Goal: Transaction & Acquisition: Purchase product/service

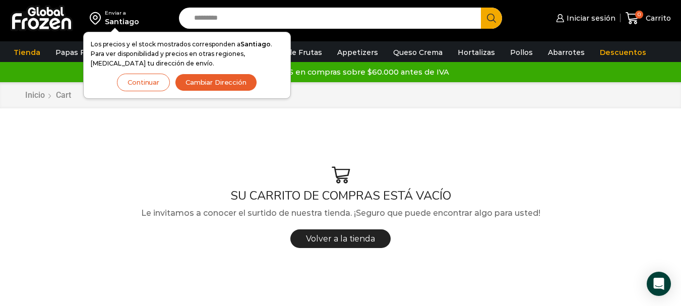
click at [157, 9] on div "Enviar a [GEOGRAPHIC_DATA] Los precios y el stock mostrados corresponden a [GEO…" at bounding box center [87, 18] width 164 height 36
click at [249, 11] on input "Search input" at bounding box center [332, 18] width 287 height 21
click at [154, 82] on button "Continuar" at bounding box center [143, 83] width 53 height 18
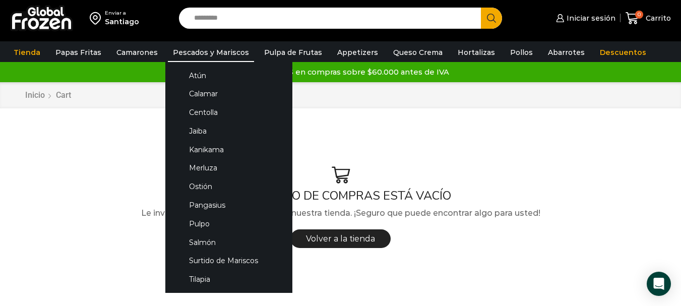
click at [198, 51] on link "Pescados y Mariscos" at bounding box center [211, 52] width 86 height 19
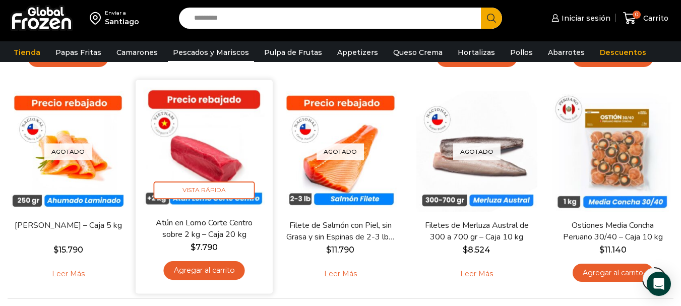
scroll to position [756, 0]
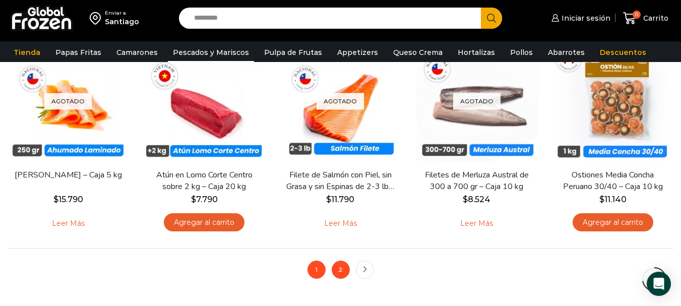
click at [340, 272] on link "2" at bounding box center [341, 270] width 18 height 18
